Goal: Task Accomplishment & Management: Manage account settings

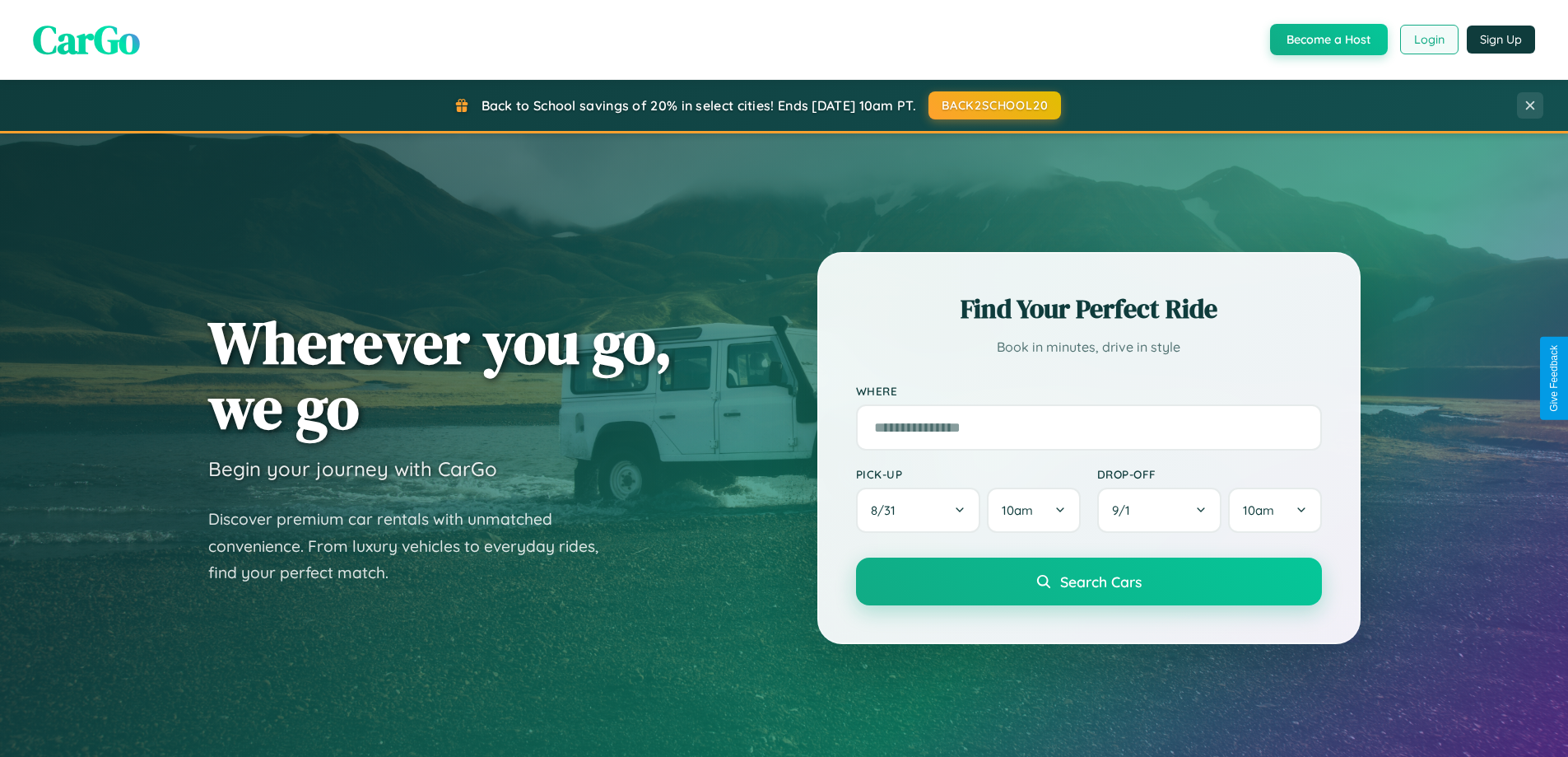
click at [1429, 40] on button "Login" at bounding box center [1430, 40] width 59 height 30
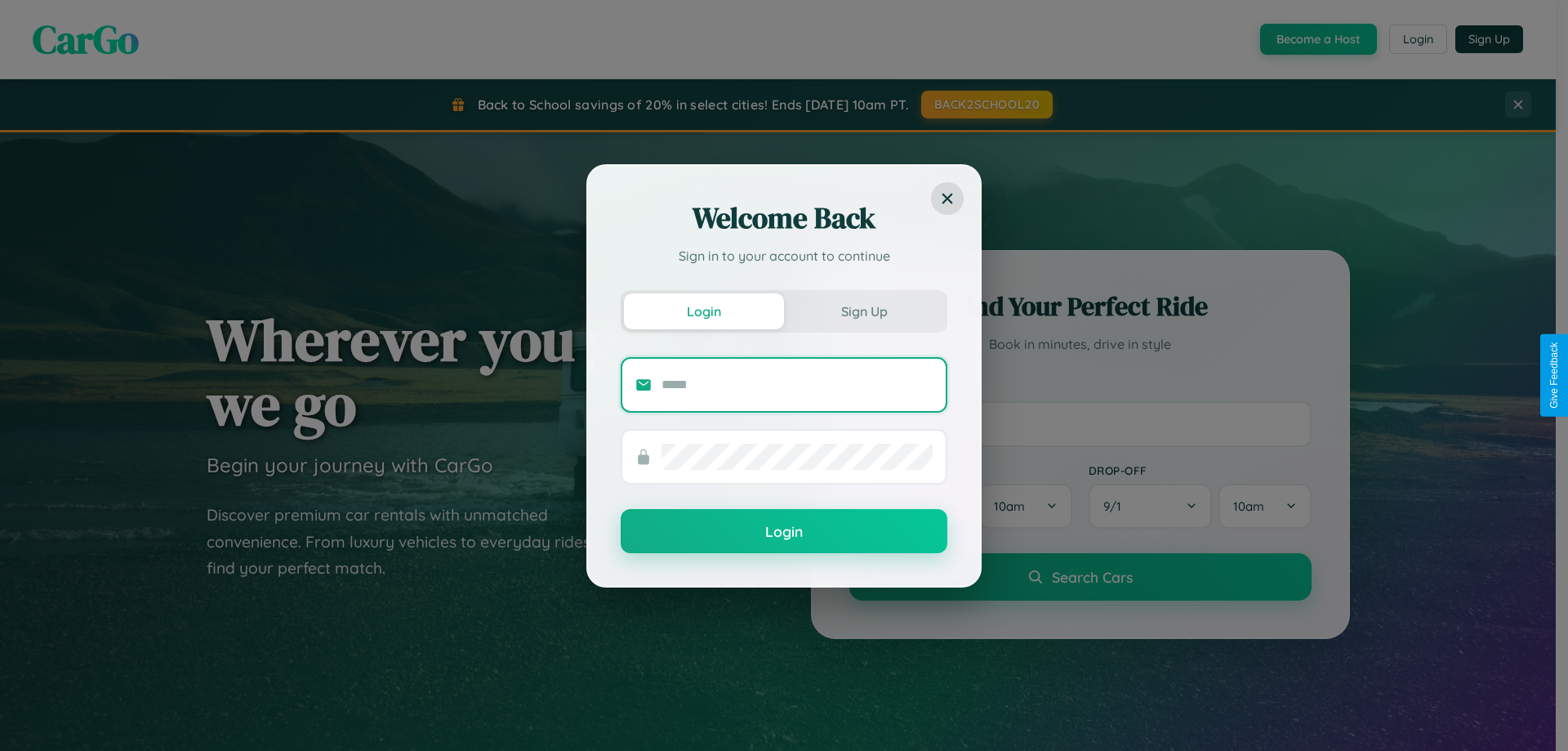
click at [797, 383] on input "text" at bounding box center [796, 384] width 271 height 26
type input "**********"
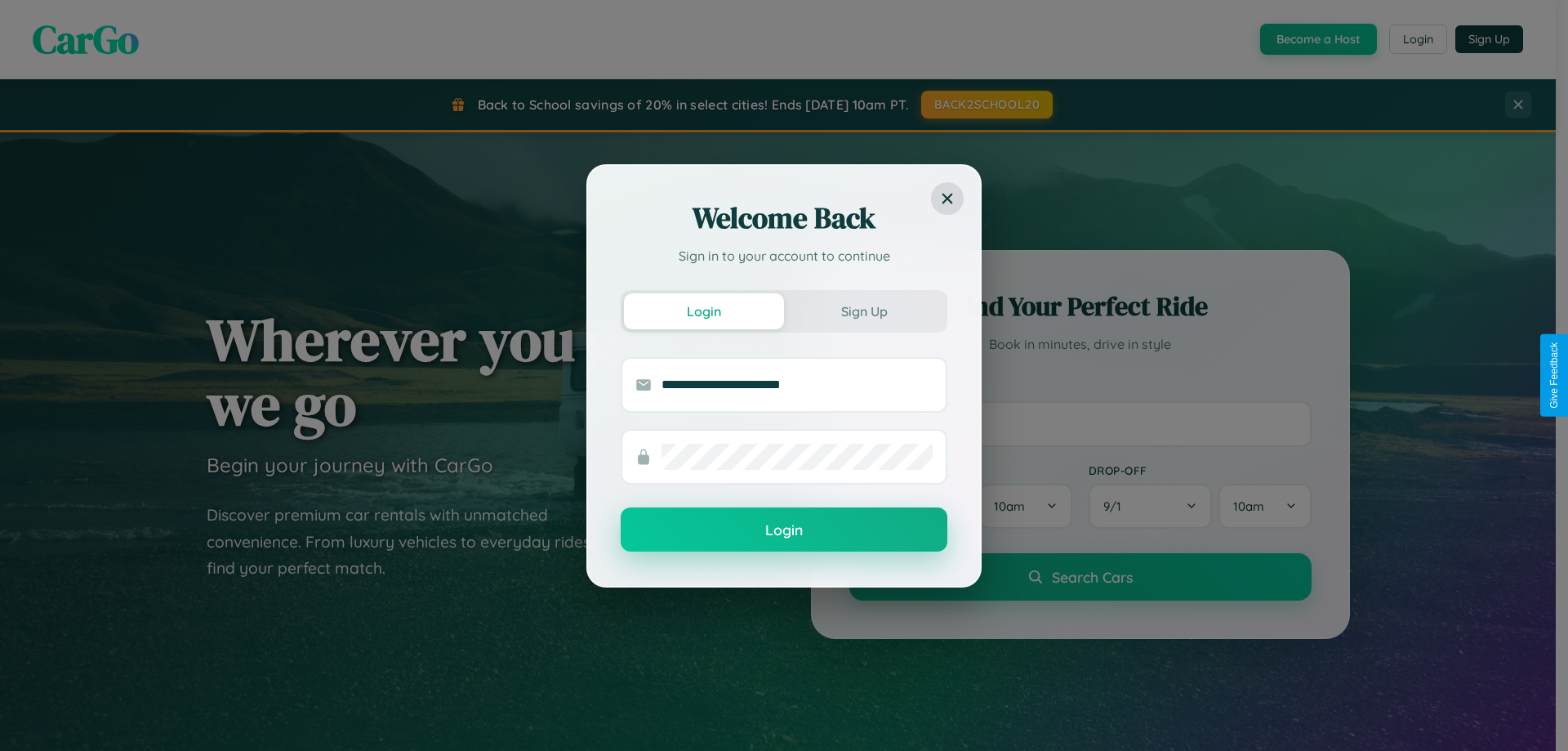
click at [784, 530] on button "Login" at bounding box center [784, 529] width 327 height 44
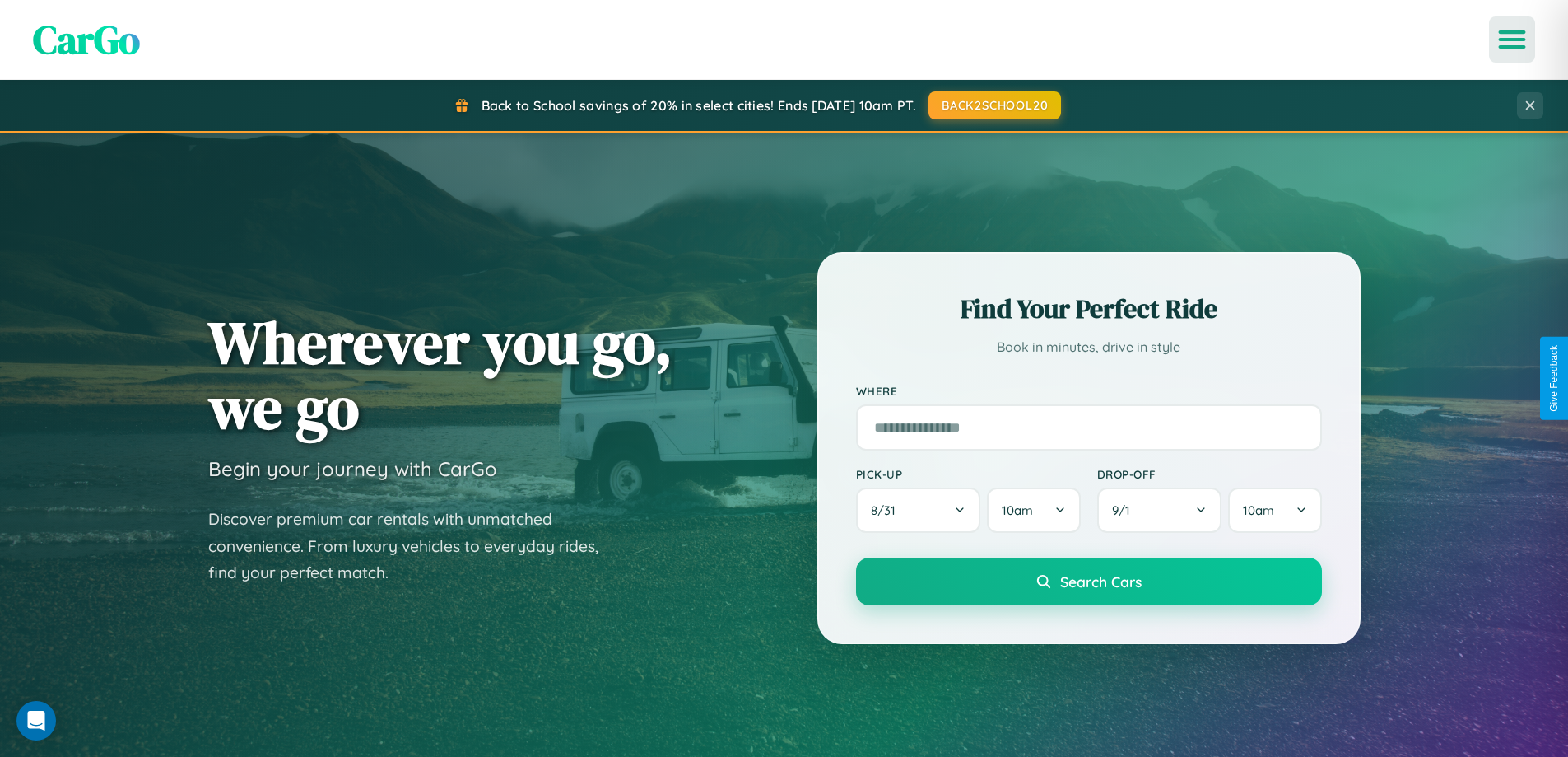
click at [1512, 40] on icon "Open menu" at bounding box center [1513, 39] width 24 height 15
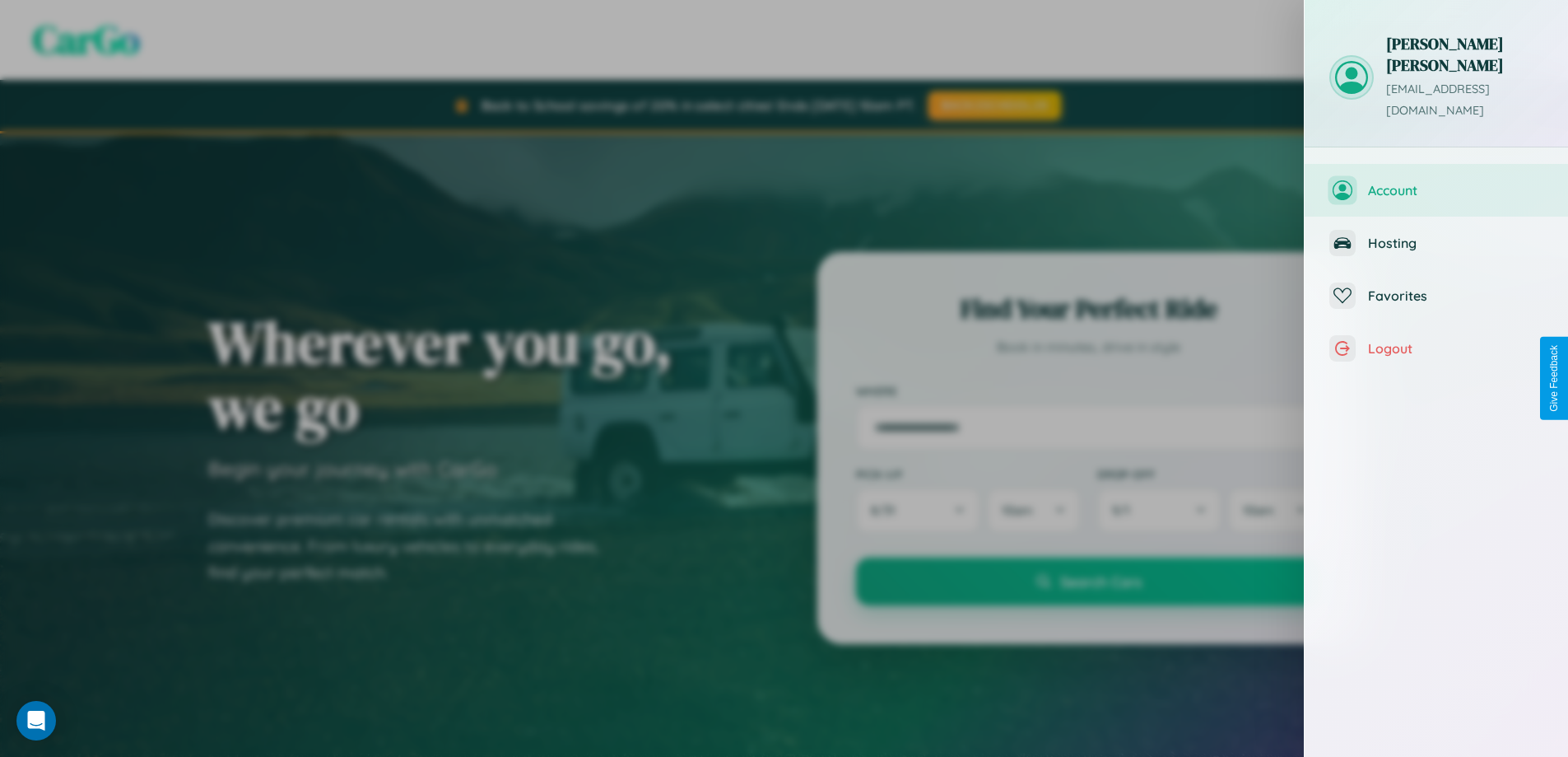
click at [1437, 182] on span "Account" at bounding box center [1456, 190] width 175 height 17
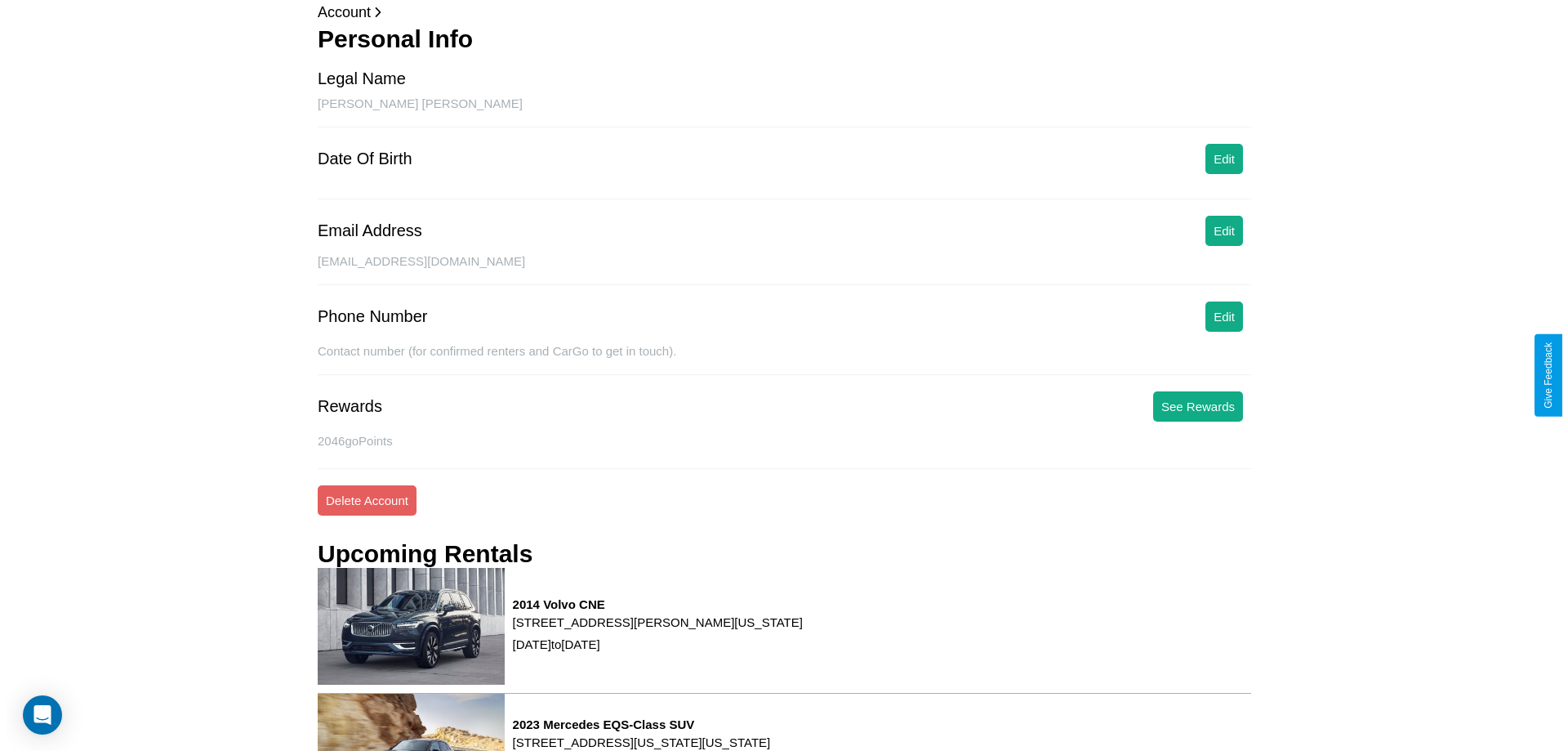
scroll to position [208, 0]
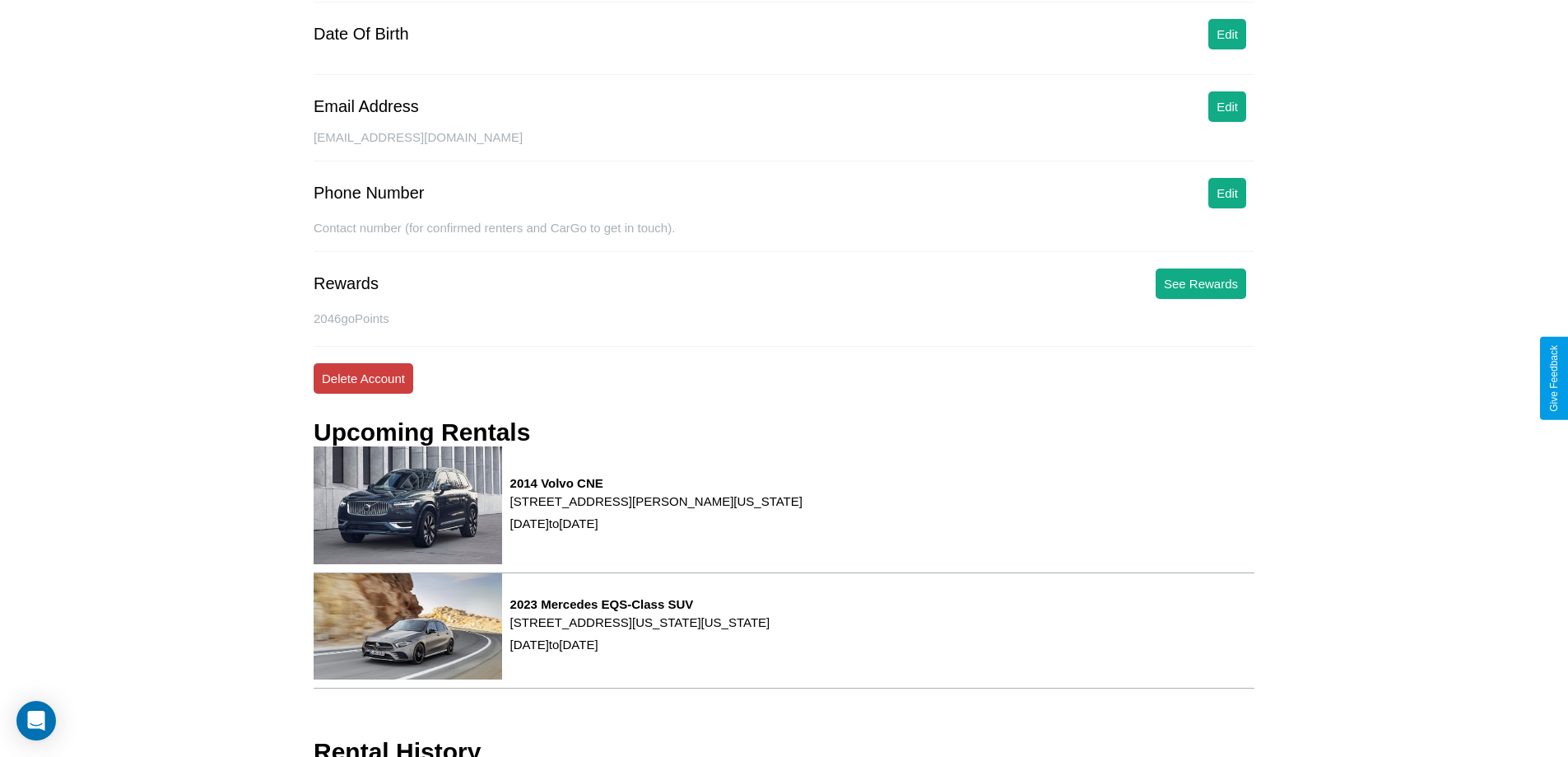
click at [363, 378] on button "Delete Account" at bounding box center [364, 378] width 100 height 31
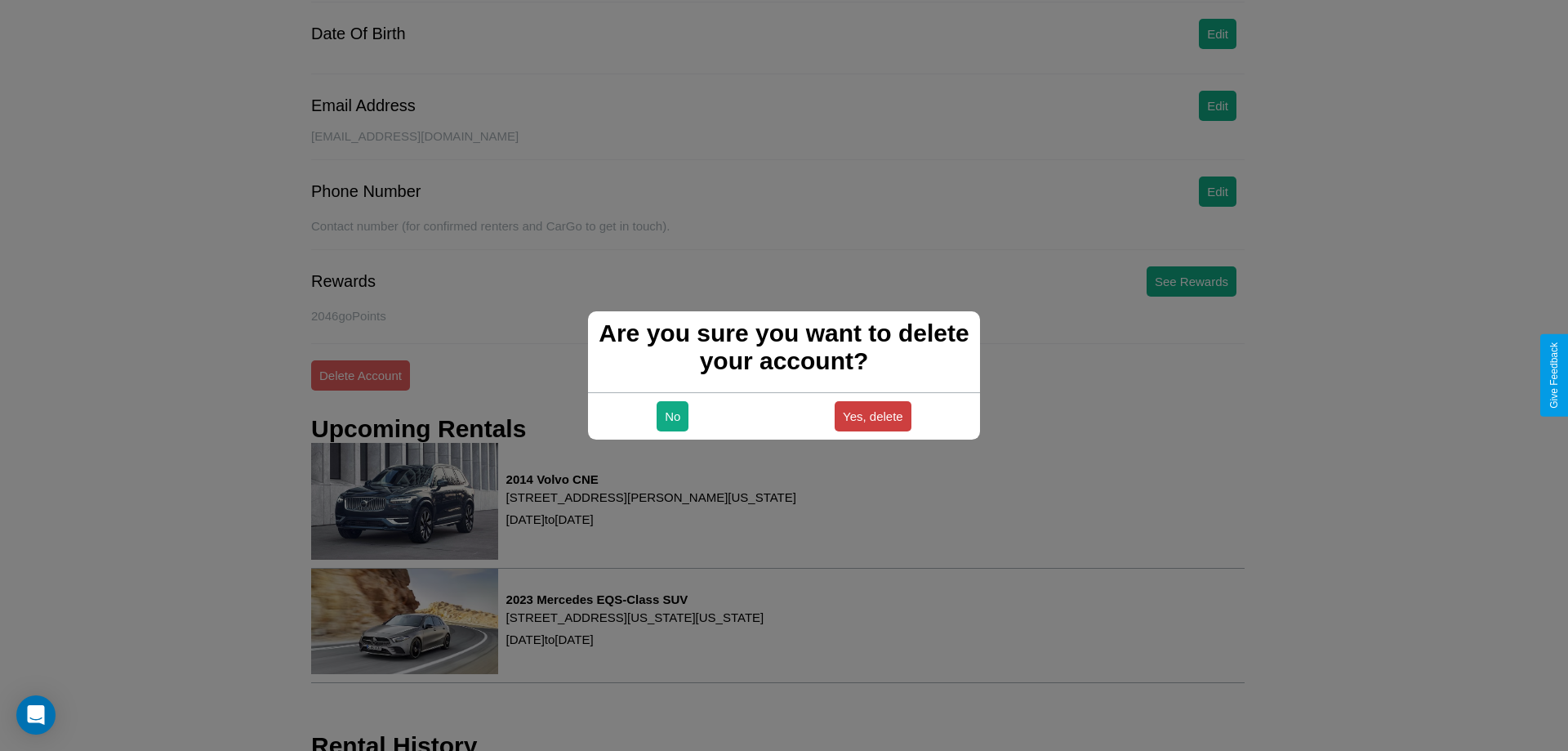
click at [872, 416] on button "Yes, delete" at bounding box center [873, 416] width 77 height 31
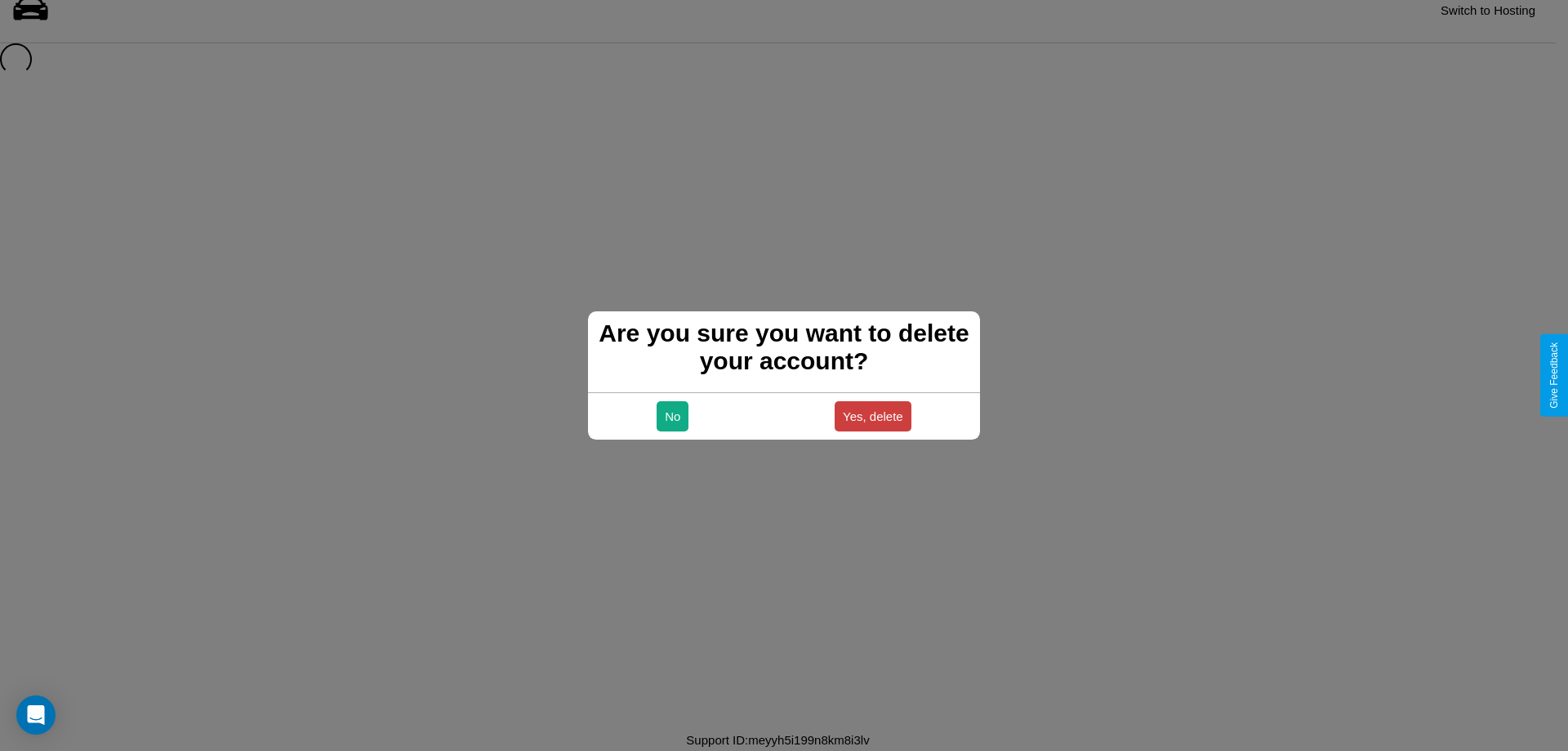
scroll to position [22, 0]
